Goal: Information Seeking & Learning: Learn about a topic

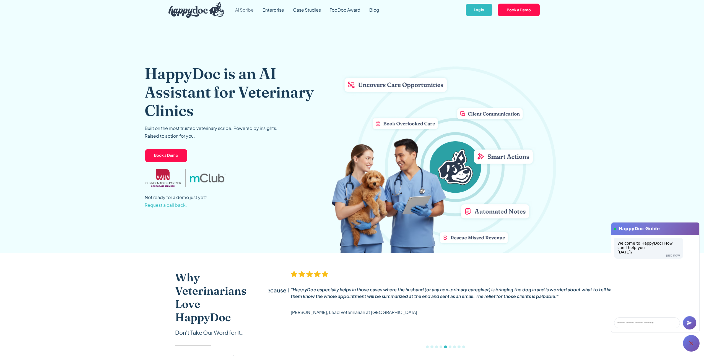
click at [247, 11] on link "AI Scribe" at bounding box center [244, 10] width 27 height 20
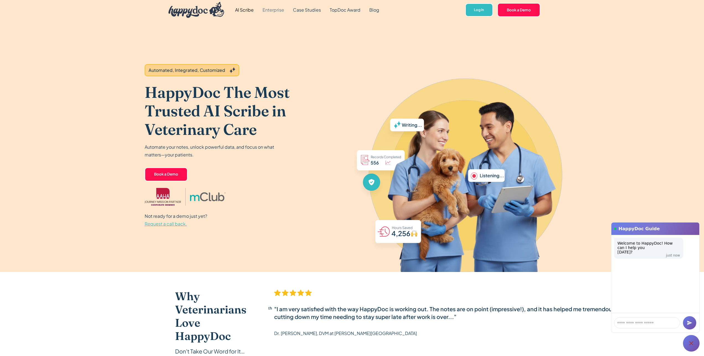
click at [282, 10] on link "Enterprise" at bounding box center [273, 10] width 30 height 20
click at [197, 13] on img "home" at bounding box center [196, 10] width 56 height 16
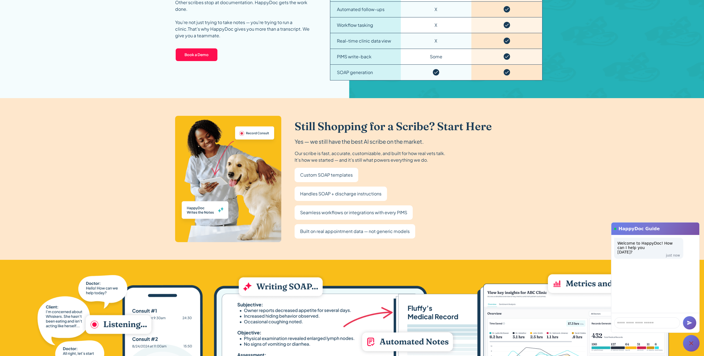
scroll to position [909, 0]
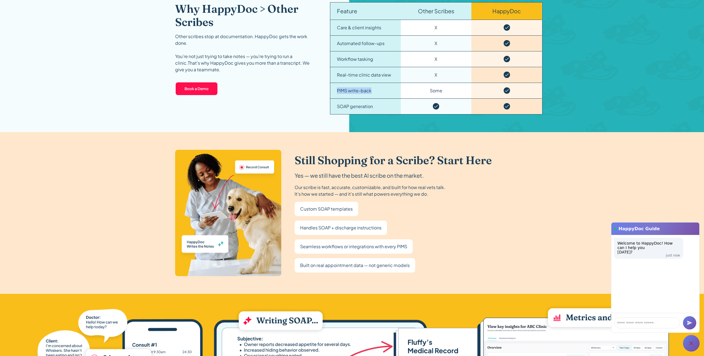
drag, startPoint x: 374, startPoint y: 90, endPoint x: 337, endPoint y: 89, distance: 37.1
click at [337, 89] on div "PIMS write-back" at bounding box center [365, 91] width 71 height 16
